Goal: Go to known website: Access a specific website the user already knows

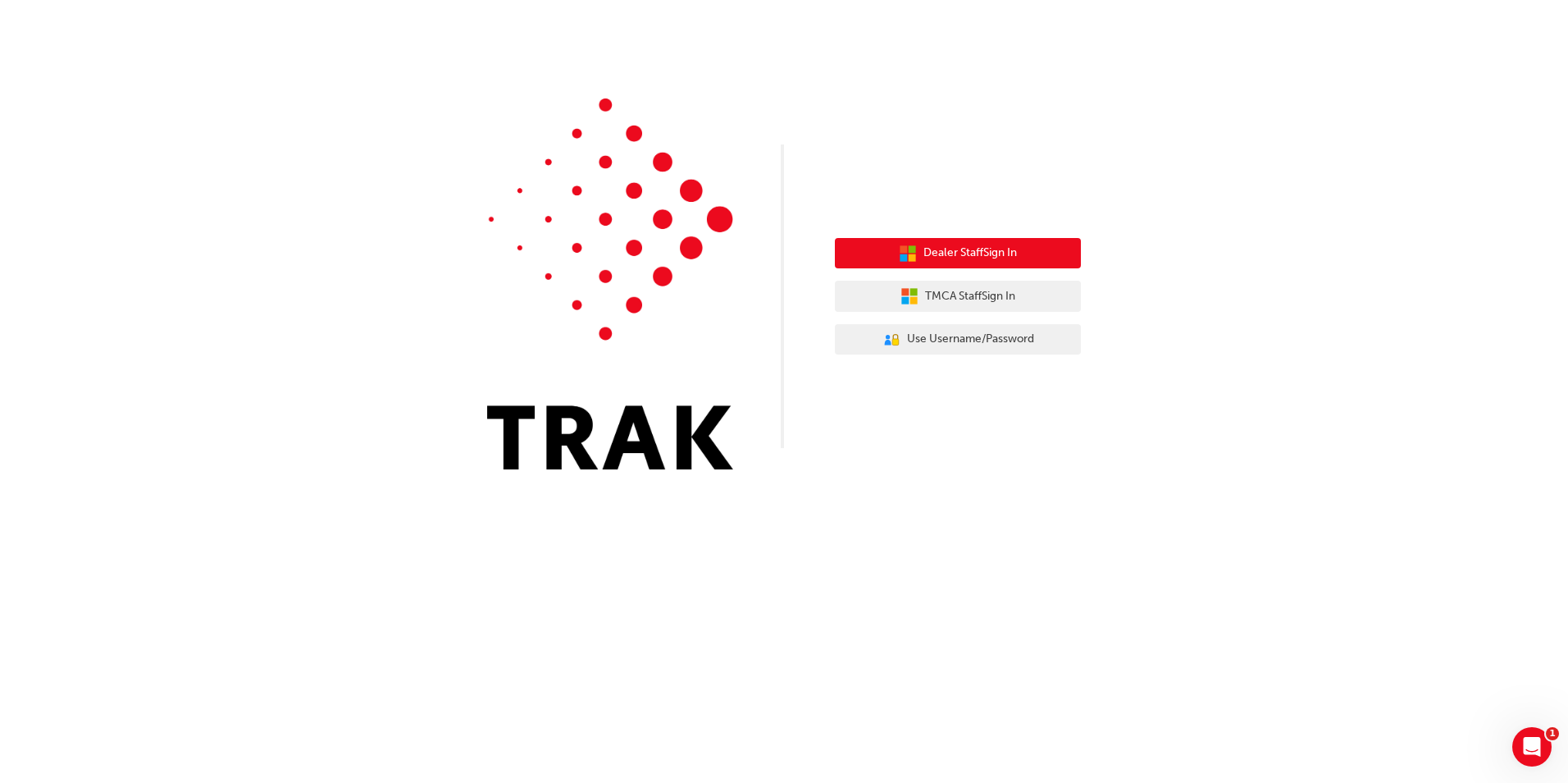
click at [950, 260] on span "Dealer Staff Sign In" at bounding box center [970, 254] width 93 height 19
